Goal: Information Seeking & Learning: Learn about a topic

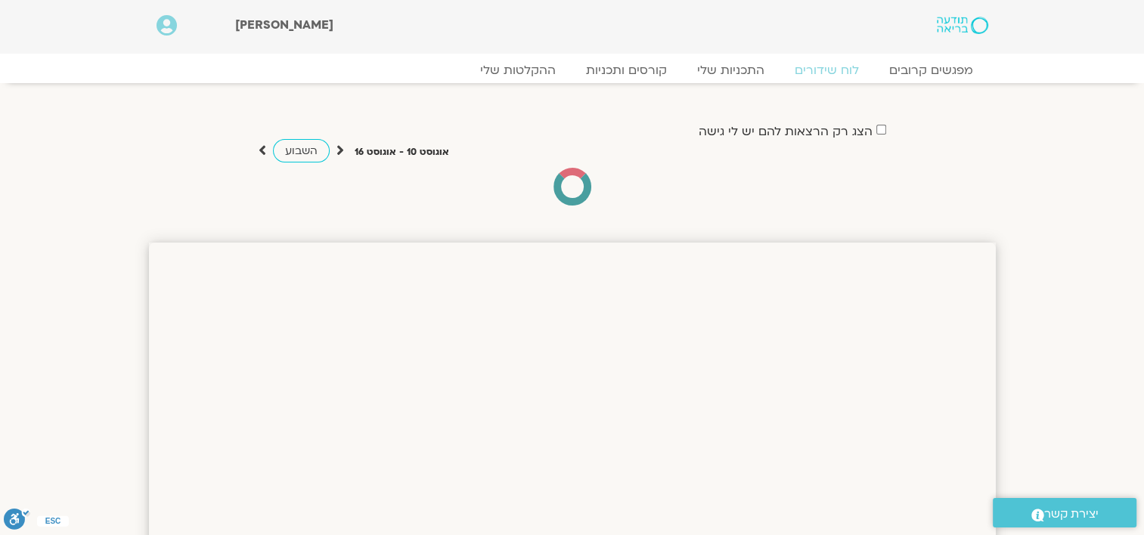
click at [110, 194] on section "הצג רק הרצאות להם יש [PERSON_NAME] גישה [DATE] - [DATE] השבוע להציג אירועים שפת…" at bounding box center [572, 148] width 1144 height 130
click at [302, 154] on span "השבוע" at bounding box center [301, 151] width 33 height 14
click at [302, 151] on span "השבוע" at bounding box center [301, 151] width 33 height 14
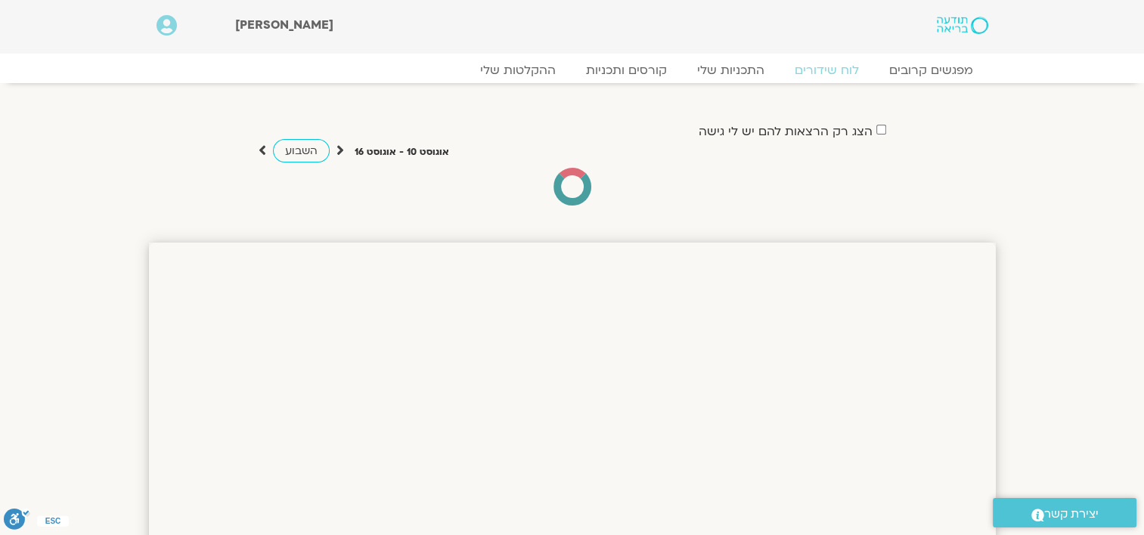
click at [302, 151] on span "השבוע" at bounding box center [301, 151] width 33 height 14
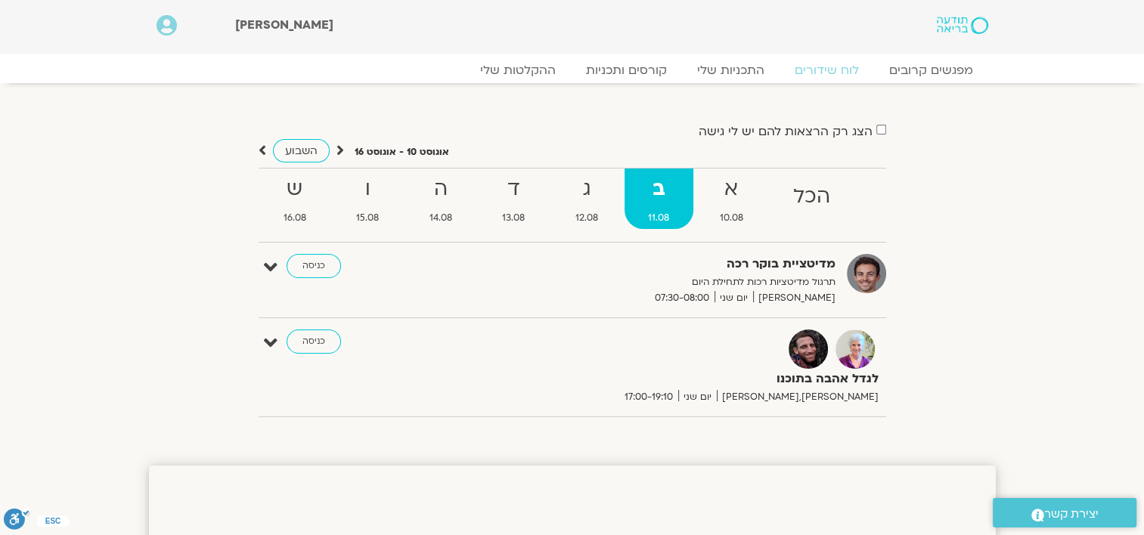
click at [299, 394] on div "לגדל אהבה בתוכנו [PERSON_NAME],[PERSON_NAME] יום שני 17:00-19:10 כניסה" at bounding box center [583, 368] width 605 height 76
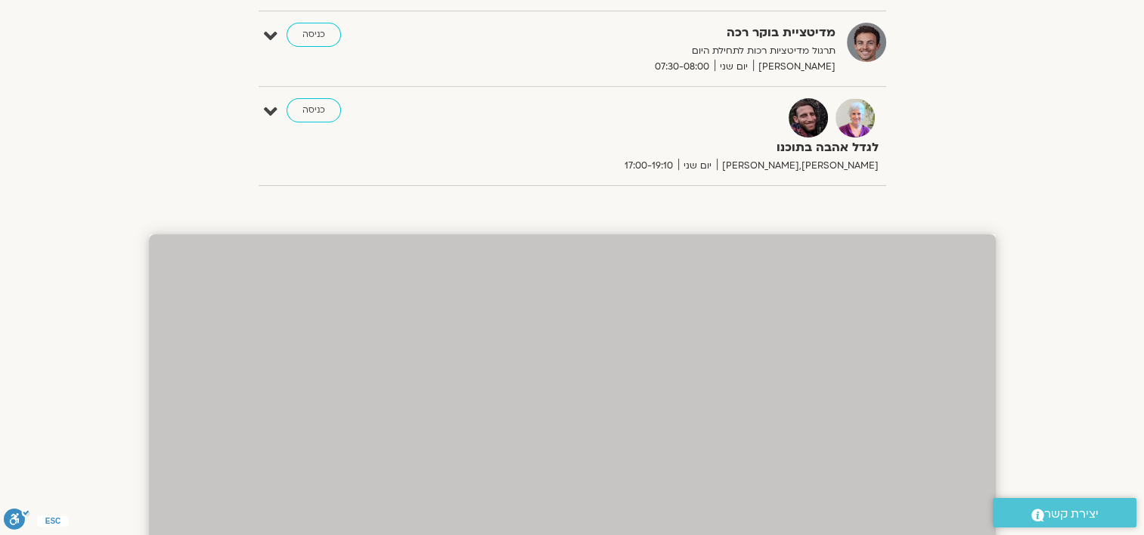
scroll to position [201, 0]
